Goal: Information Seeking & Learning: Learn about a topic

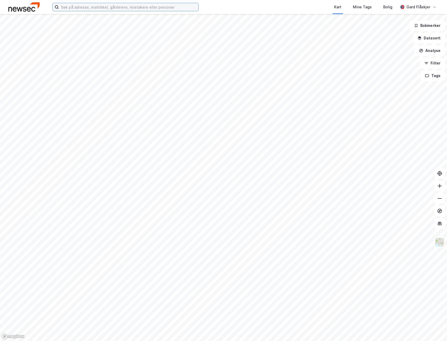
click at [91, 10] on input at bounding box center [128, 7] width 139 height 8
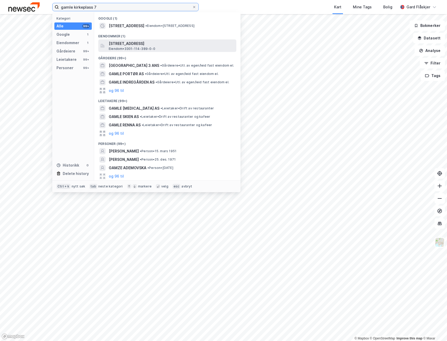
type input "gamle kirkeplass 7"
click at [149, 43] on span "[STREET_ADDRESS]" at bounding box center [171, 43] width 125 height 6
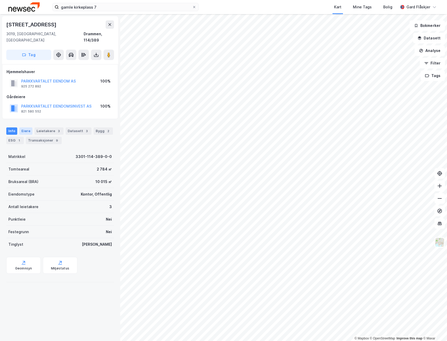
click at [29, 127] on div "Eiere" at bounding box center [25, 130] width 13 height 7
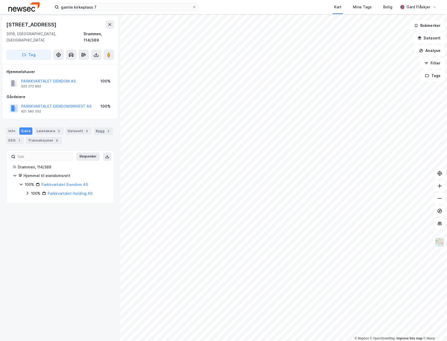
click at [27, 191] on icon at bounding box center [27, 193] width 4 height 4
click at [99, 127] on div "Bygg 2" at bounding box center [102, 130] width 19 height 7
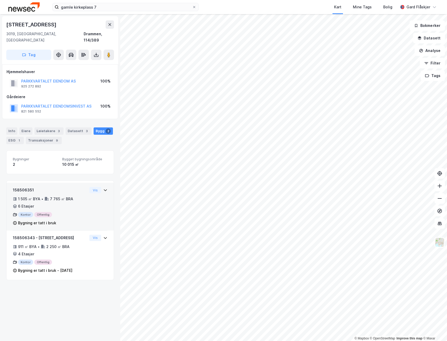
click at [84, 204] on div "158506351 1 505 ㎡ BYA • 7 765 ㎡ BRA • 6 Etasjer Kontor Offentlig Bygning er tat…" at bounding box center [60, 209] width 95 height 44
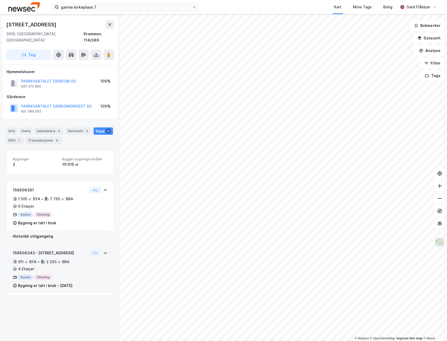
click at [85, 250] on div "158506343 - [GEOGRAPHIC_DATA] 7 911 ㎡ BYA • 2 250 ㎡ BRA • 4 Etasjer Kontor Offe…" at bounding box center [60, 271] width 95 height 43
